Goal: Task Accomplishment & Management: Use online tool/utility

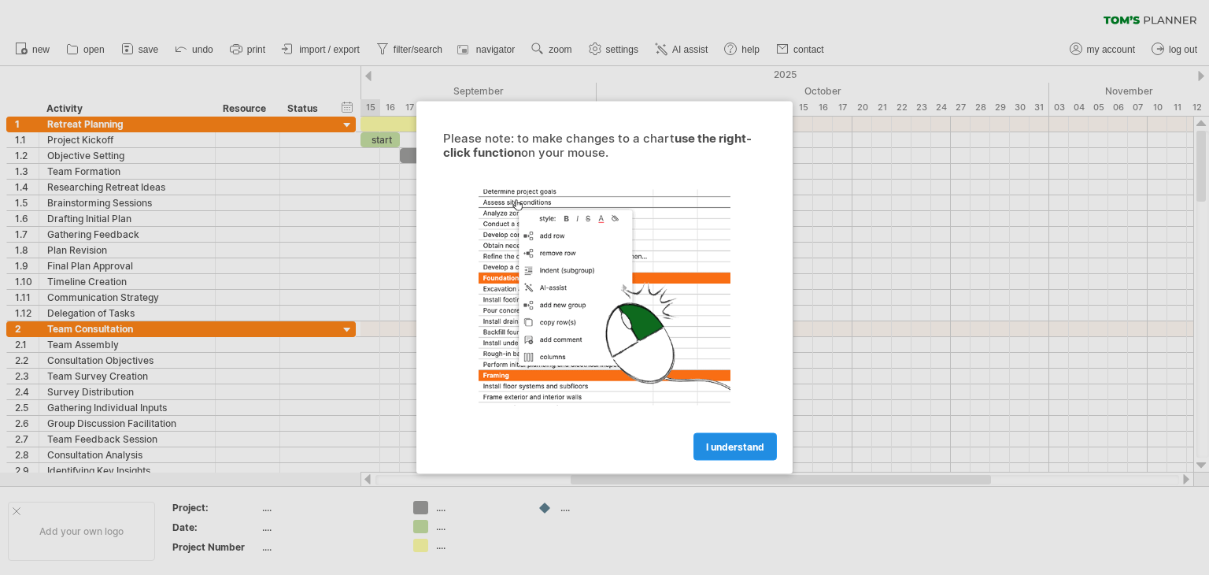
click at [750, 454] on link "I understand" at bounding box center [735, 447] width 83 height 28
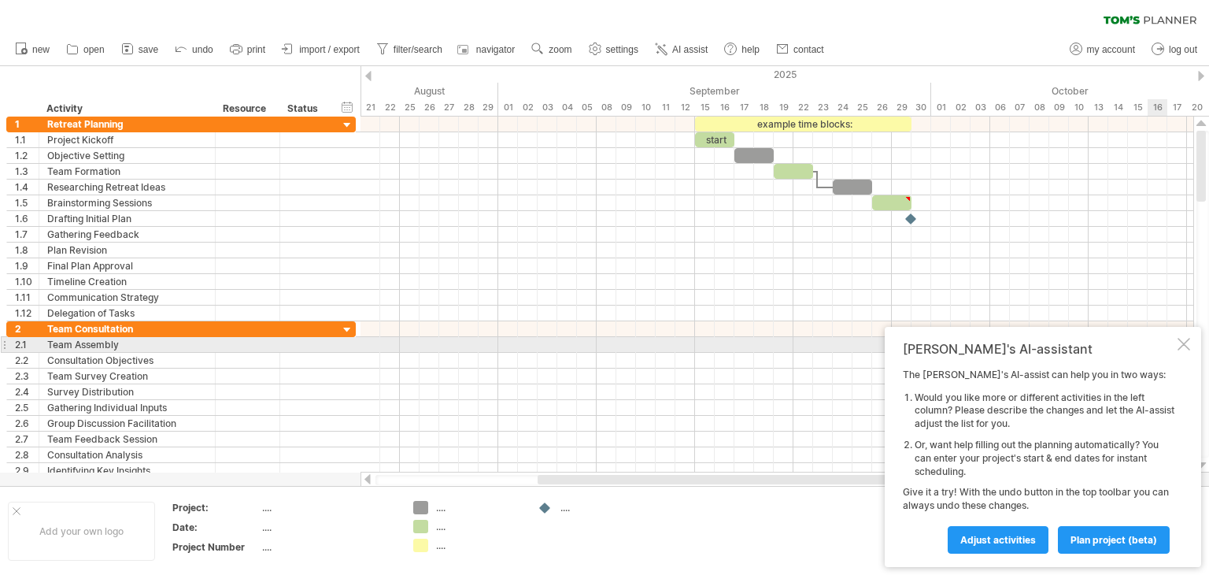
click at [1182, 350] on div at bounding box center [1184, 344] width 13 height 13
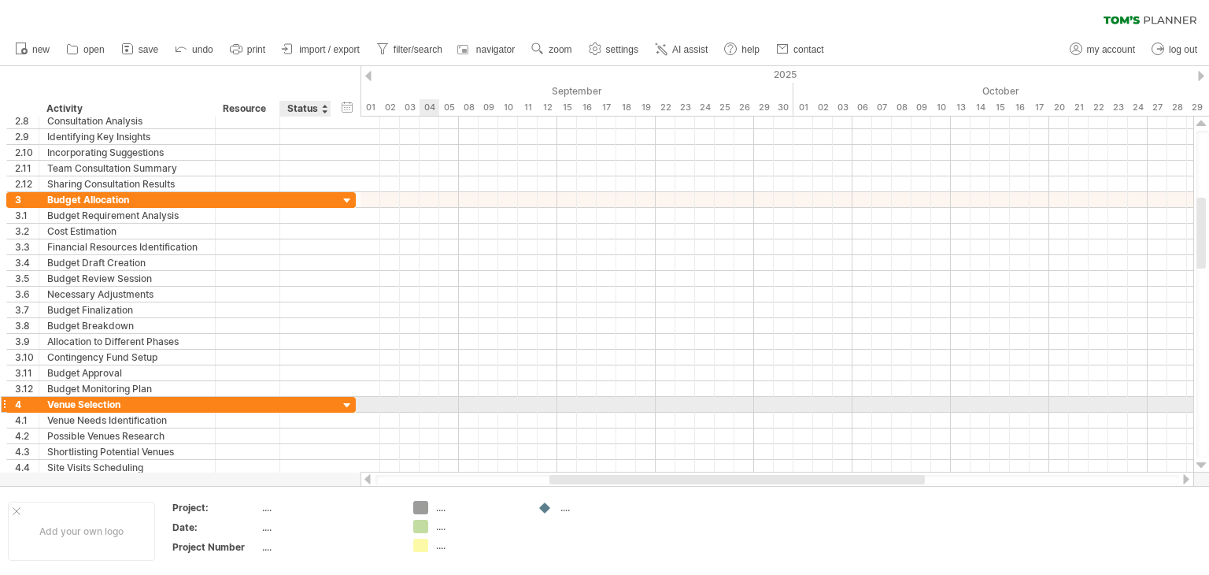
click at [346, 400] on div at bounding box center [347, 405] width 15 height 15
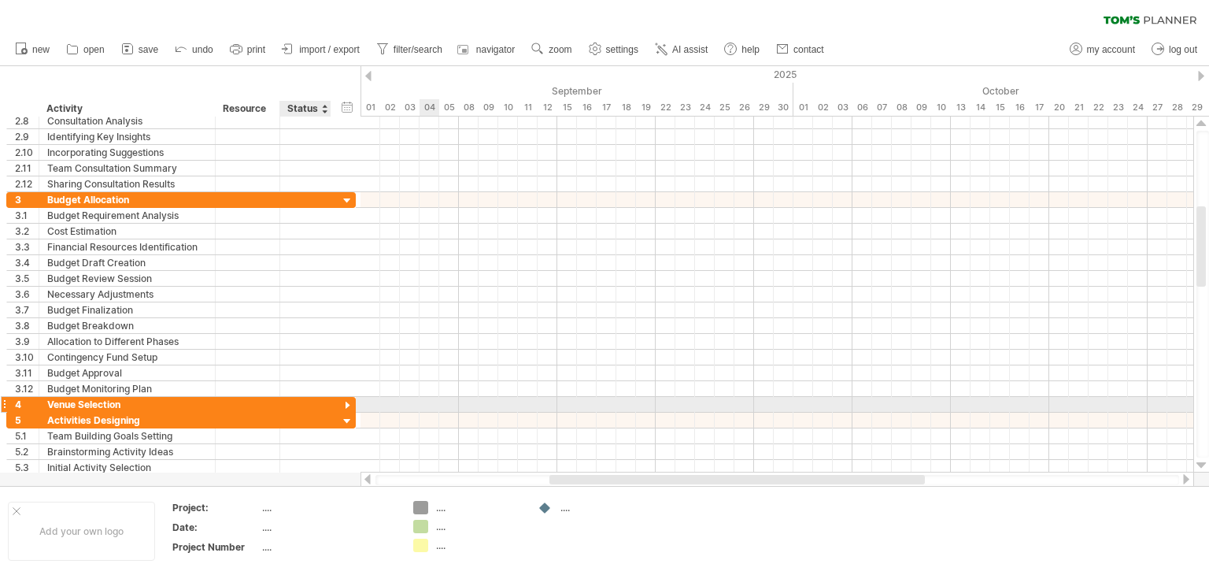
click at [346, 400] on div at bounding box center [347, 405] width 15 height 15
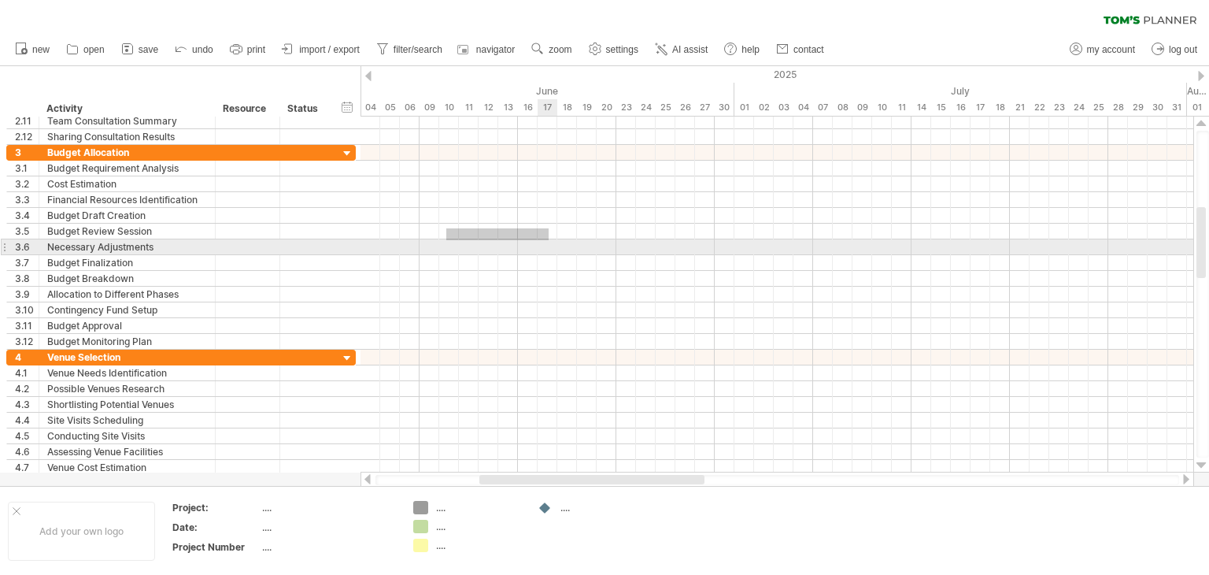
drag, startPoint x: 446, startPoint y: 228, endPoint x: 554, endPoint y: 241, distance: 108.6
click at [554, 241] on div at bounding box center [777, 247] width 833 height 205
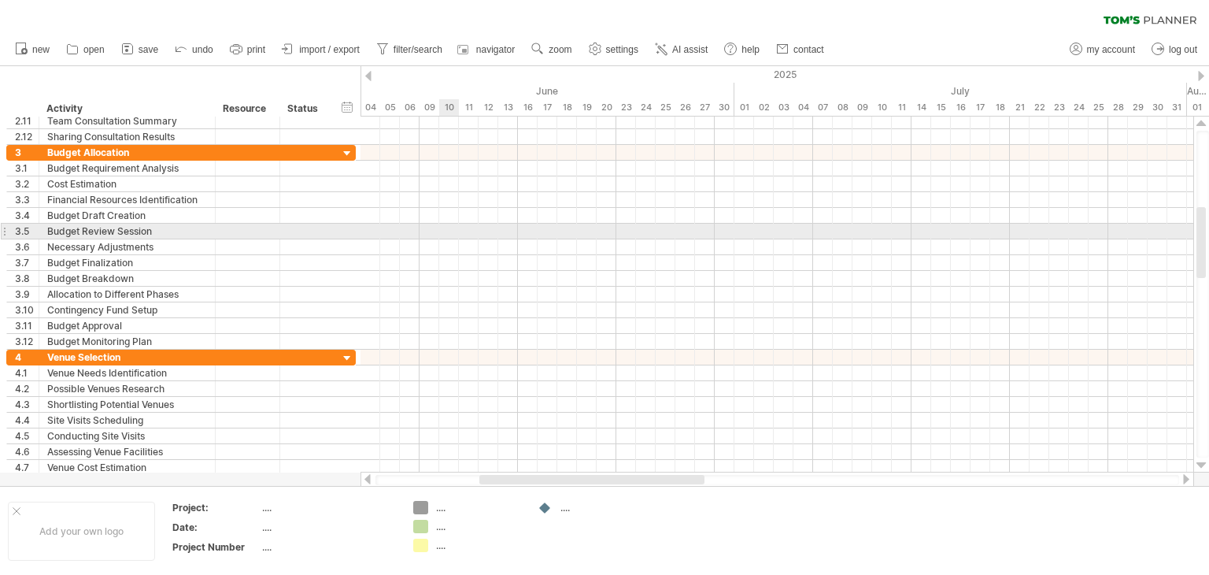
click at [454, 228] on div at bounding box center [777, 232] width 833 height 16
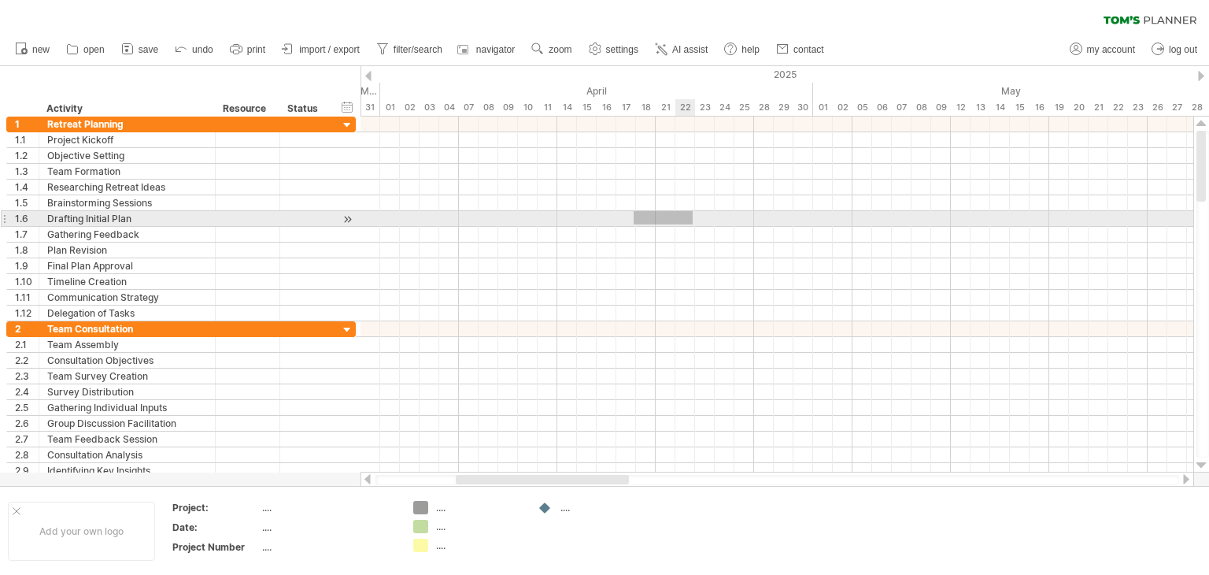
drag, startPoint x: 634, startPoint y: 211, endPoint x: 698, endPoint y: 224, distance: 65.2
click at [698, 224] on div at bounding box center [777, 219] width 833 height 16
click at [634, 227] on div at bounding box center [777, 235] width 833 height 16
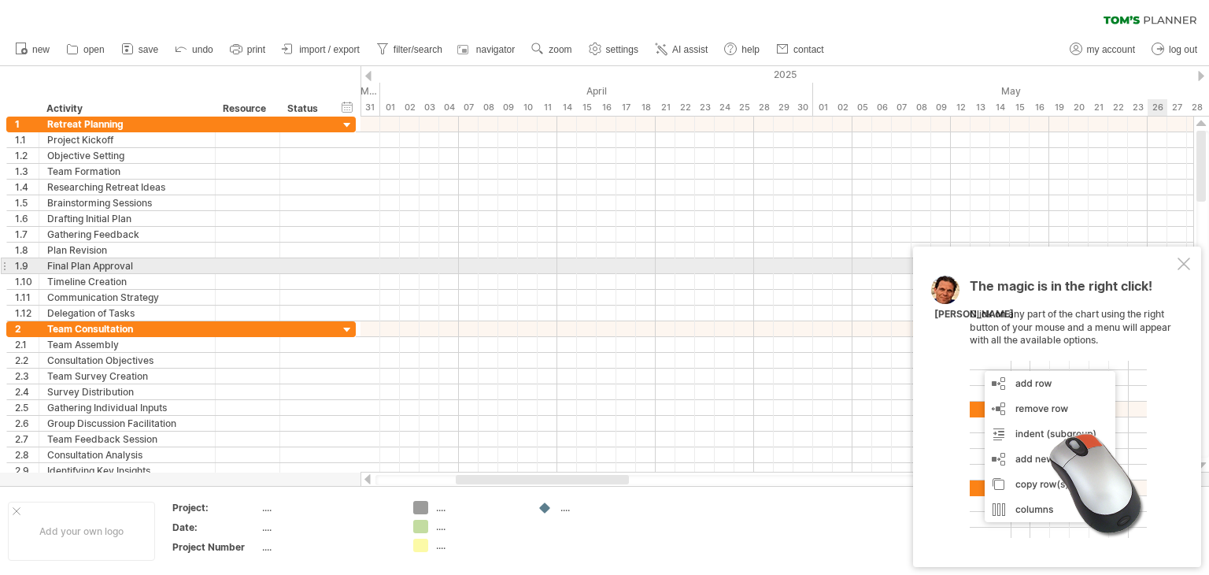
click at [1188, 263] on div at bounding box center [1184, 263] width 13 height 13
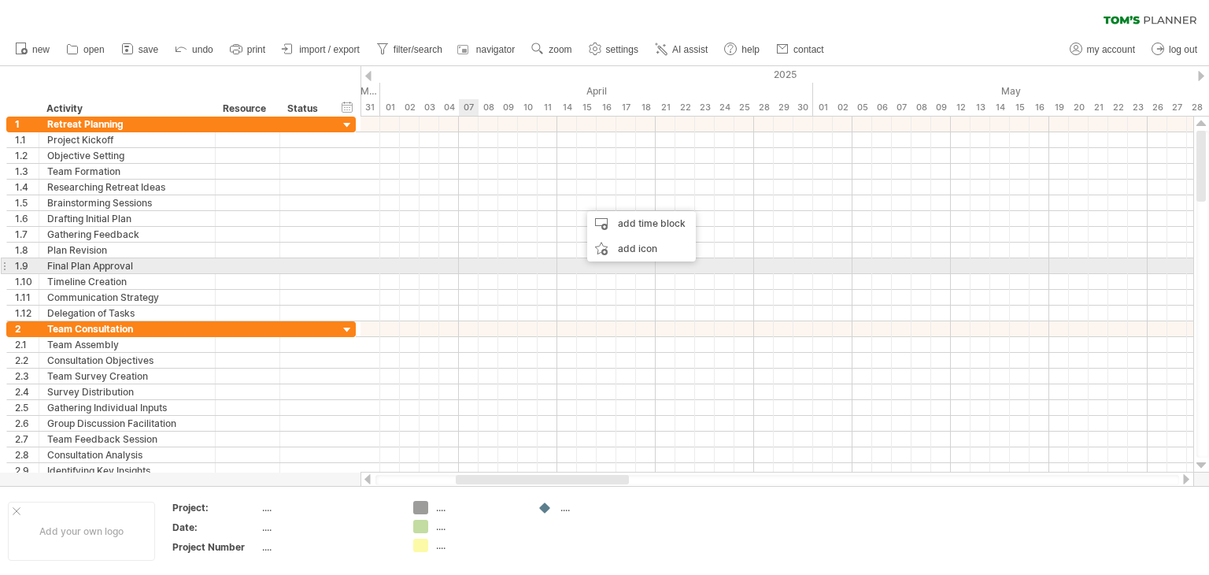
click at [465, 274] on div at bounding box center [777, 282] width 833 height 16
